Goal: Task Accomplishment & Management: Complete application form

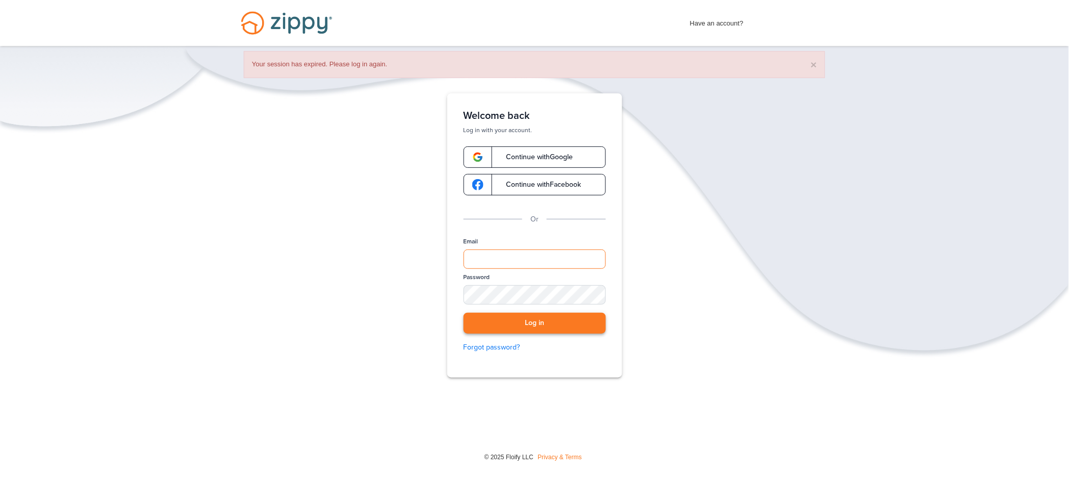
type input "**********"
click at [530, 330] on button "Log in" at bounding box center [535, 323] width 142 height 21
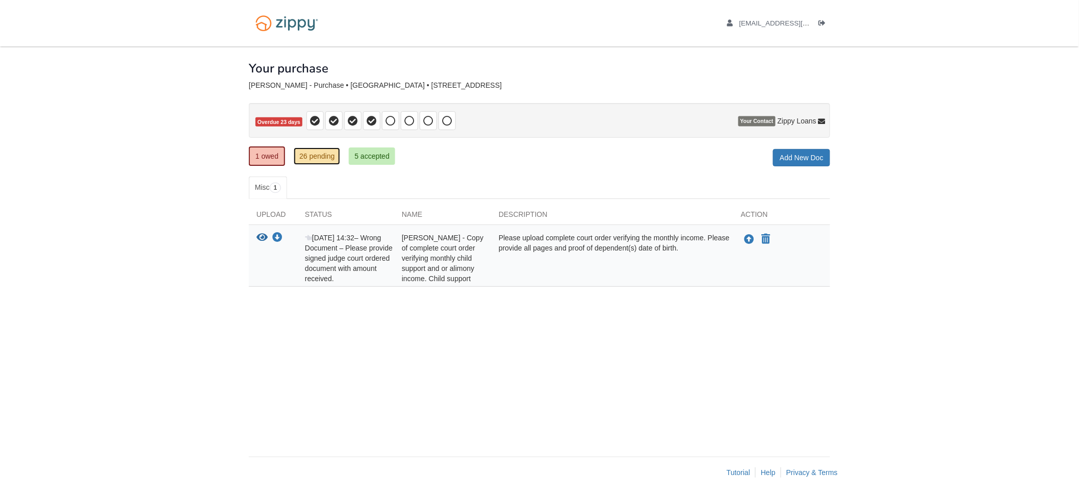
click at [318, 155] on link "26 pending" at bounding box center [317, 155] width 46 height 17
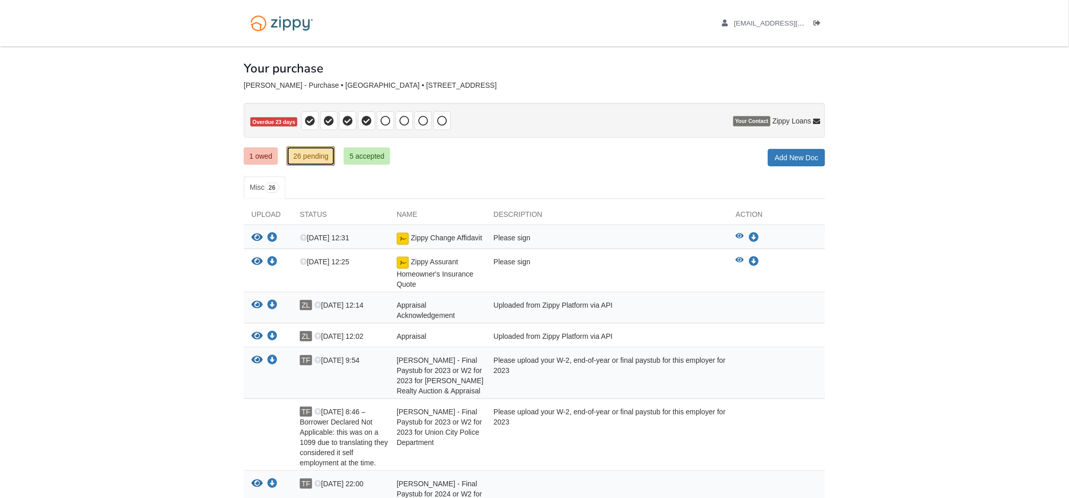
click at [309, 155] on link "26 pending" at bounding box center [311, 155] width 48 height 19
click at [263, 155] on link "1 owed" at bounding box center [261, 155] width 34 height 17
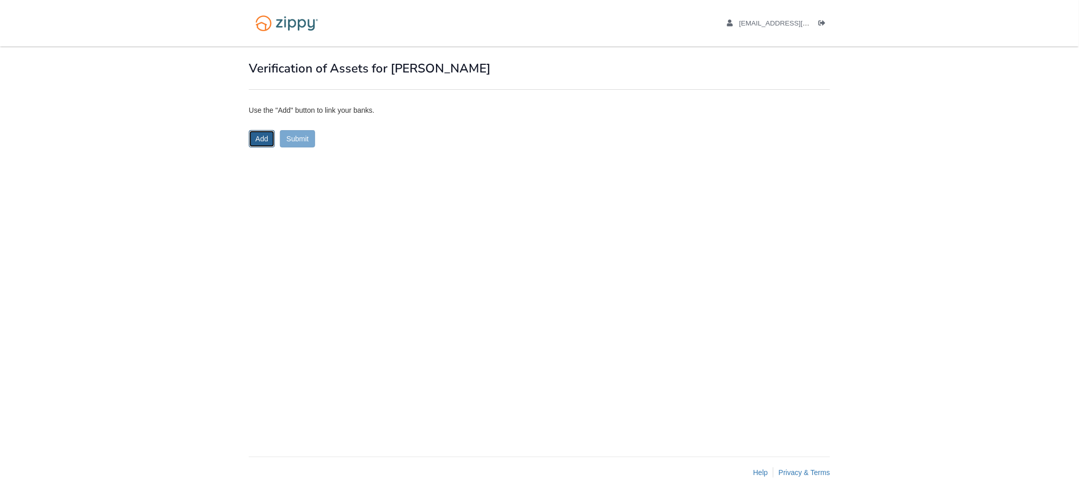
click at [259, 143] on button "Add" at bounding box center [262, 138] width 26 height 17
click at [262, 175] on button "Add" at bounding box center [262, 172] width 26 height 17
click at [312, 174] on button "Submit" at bounding box center [298, 172] width 36 height 17
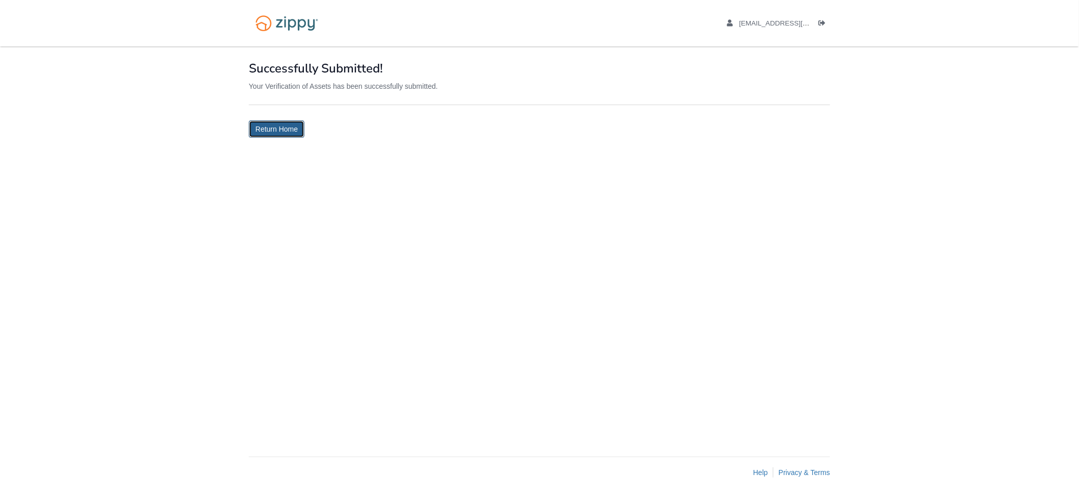
click at [293, 131] on link "Return Home" at bounding box center [277, 128] width 56 height 17
